Goal: Transaction & Acquisition: Purchase product/service

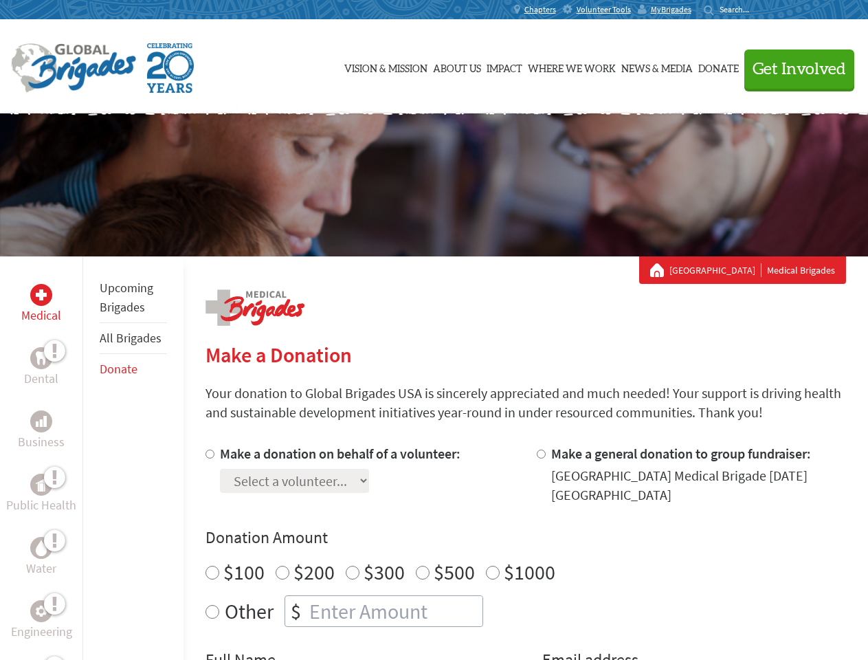
click at [759, 10] on div "Search for:" at bounding box center [731, 9] width 55 height 11
click at [793, 69] on span "Get Involved" at bounding box center [799, 69] width 93 height 16
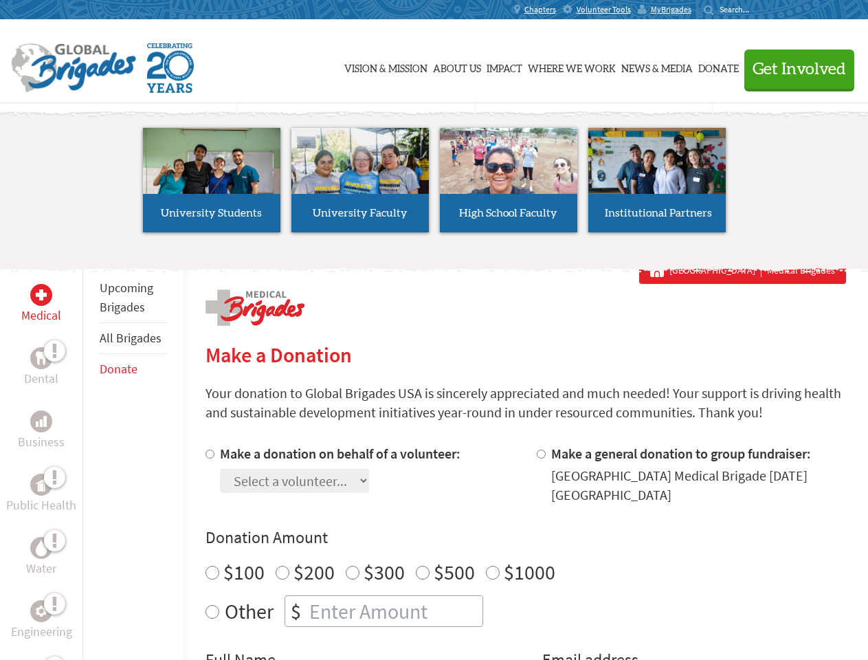
click at [434, 185] on li "High School Faculty" at bounding box center [508, 180] width 148 height 126
click at [91, 458] on div "Upcoming Brigades All Brigades Donate" at bounding box center [132, 586] width 101 height 660
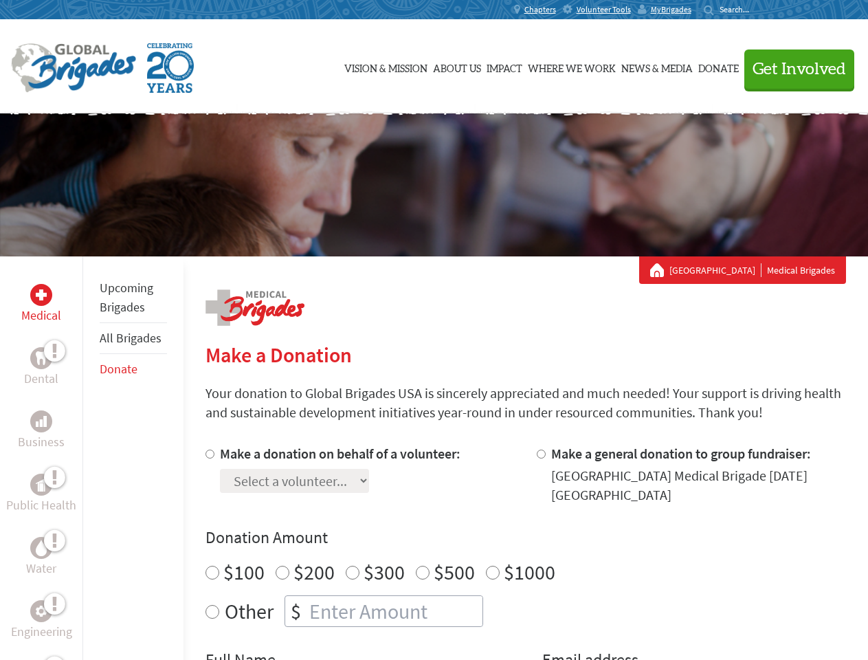
click at [525, 552] on div "Donation Amount $100 $200 $300 $500 $1000 Other $" at bounding box center [526, 577] width 641 height 100
click at [208, 454] on input "Make a donation on behalf of a volunteer:" at bounding box center [210, 454] width 9 height 9
radio input "true"
click at [540, 454] on input "Make a general donation to group fundraiser:" at bounding box center [541, 454] width 9 height 9
radio input "true"
